Goal: Information Seeking & Learning: Understand process/instructions

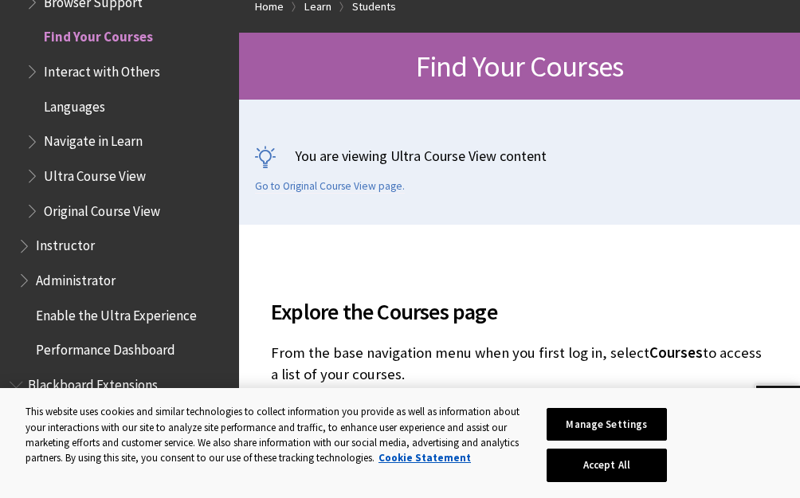
scroll to position [319, 0]
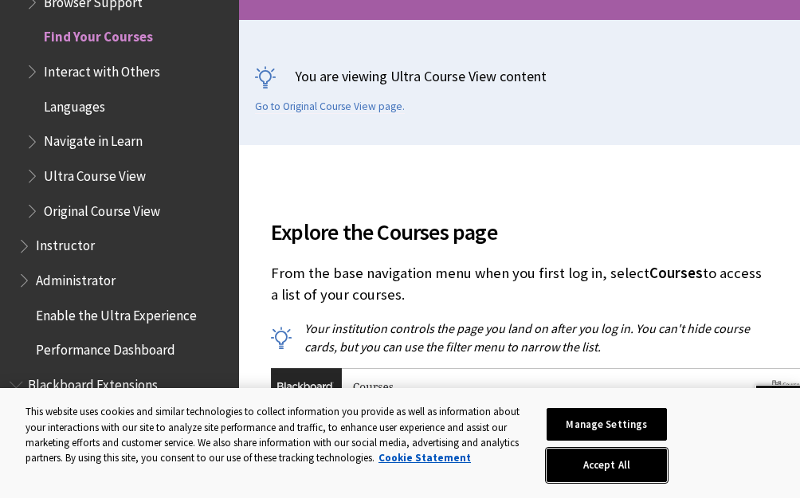
click at [615, 452] on button "Accept All" at bounding box center [607, 465] width 120 height 33
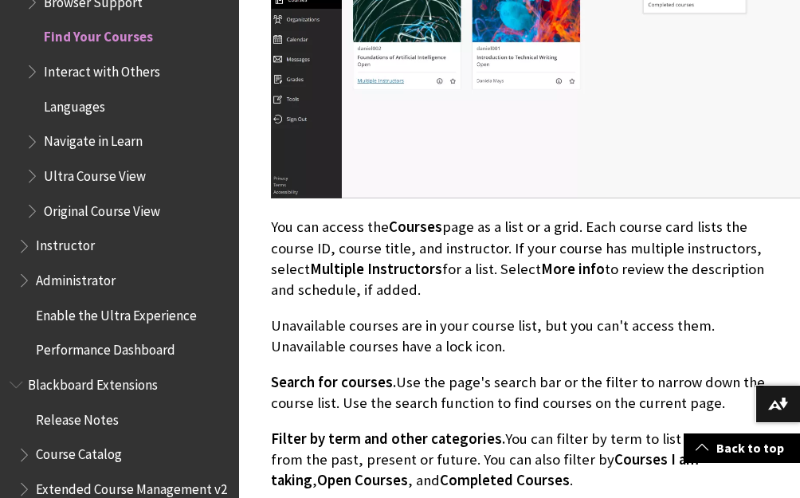
scroll to position [797, 0]
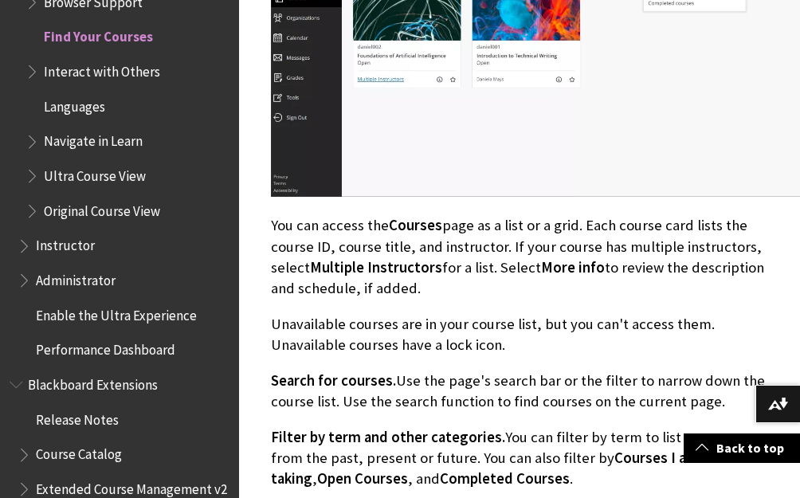
click at [59, 248] on span "Instructor" at bounding box center [65, 244] width 59 height 22
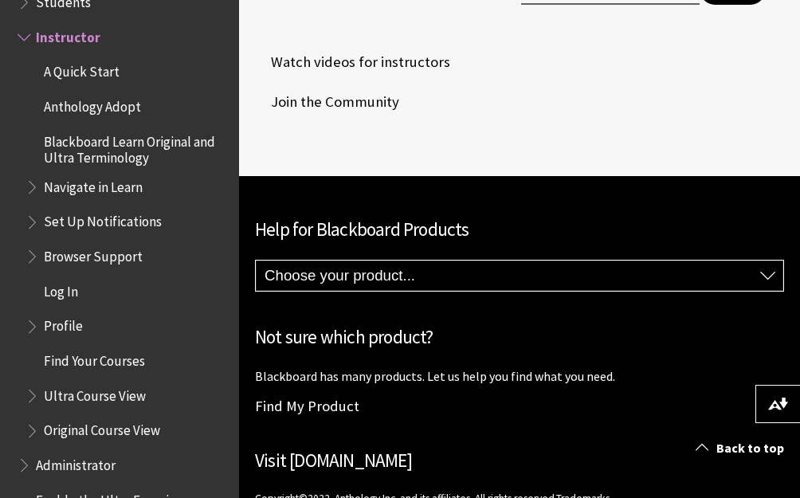
scroll to position [3132, 0]
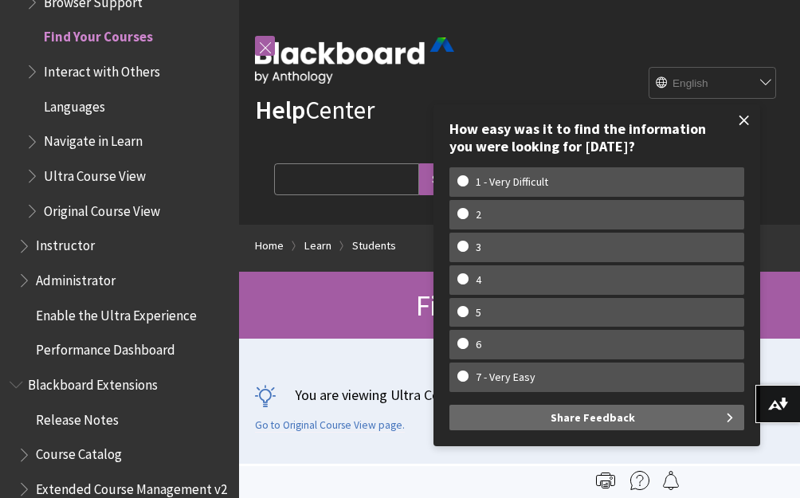
click at [753, 120] on span at bounding box center [744, 120] width 33 height 33
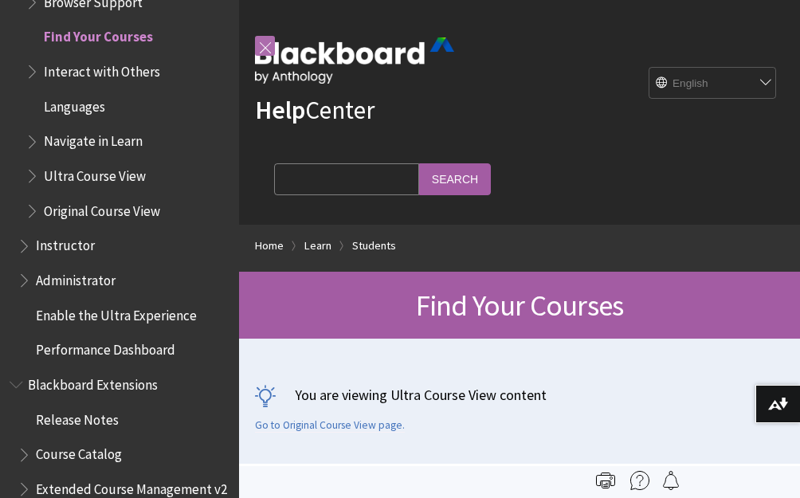
click at [272, 44] on link at bounding box center [265, 46] width 20 height 20
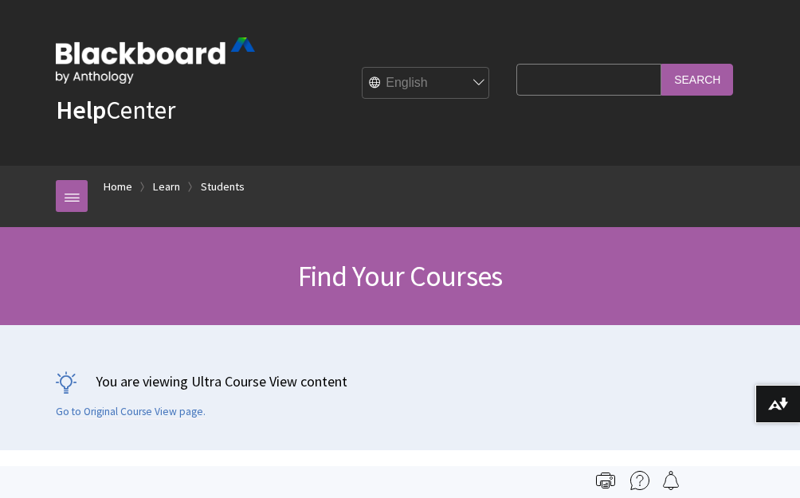
scroll to position [1710, 0]
click at [218, 180] on link "Students" at bounding box center [223, 187] width 44 height 20
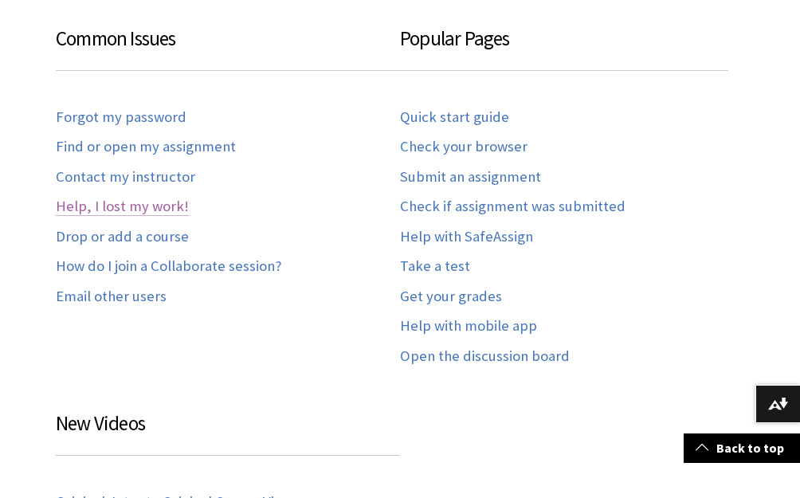
scroll to position [957, 0]
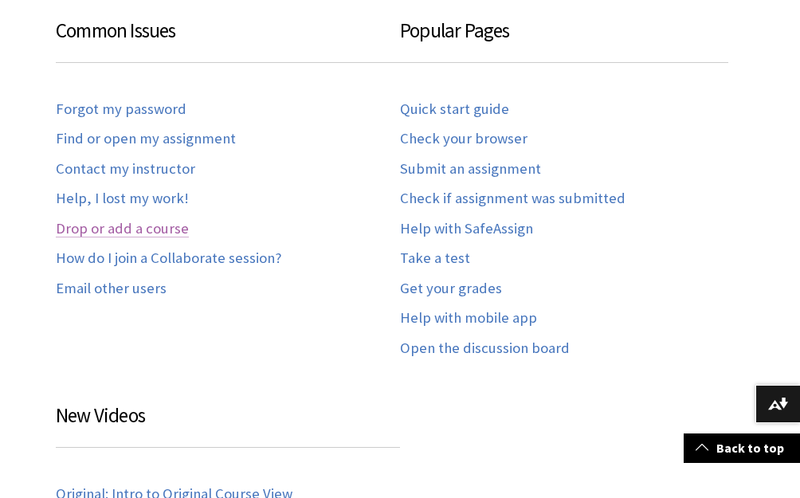
click at [122, 238] on link "Drop or add a course" at bounding box center [122, 229] width 133 height 18
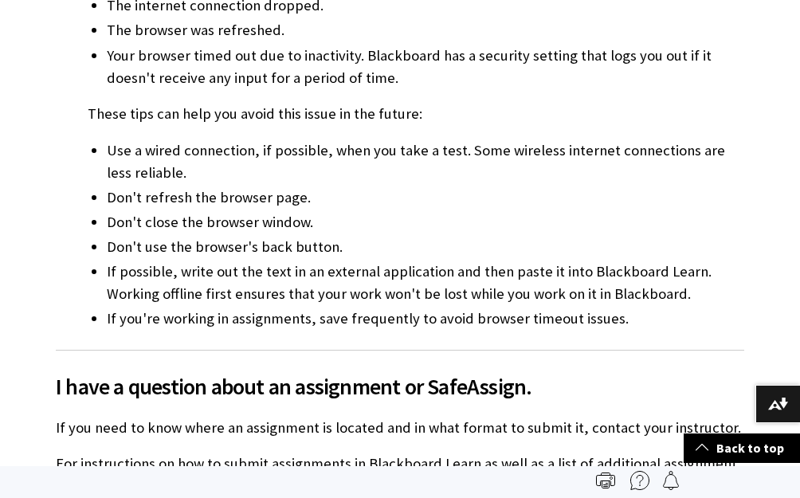
scroll to position [3026, 0]
